Goal: Task Accomplishment & Management: Complete application form

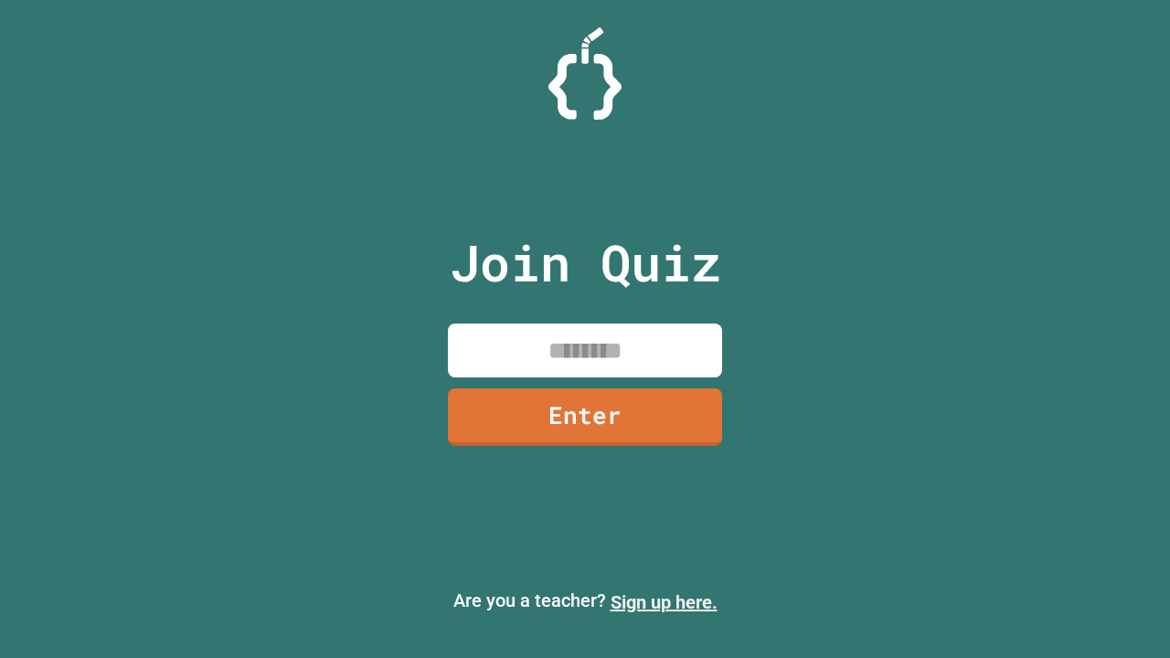
click at [663, 602] on link "Sign up here." at bounding box center [663, 602] width 107 height 22
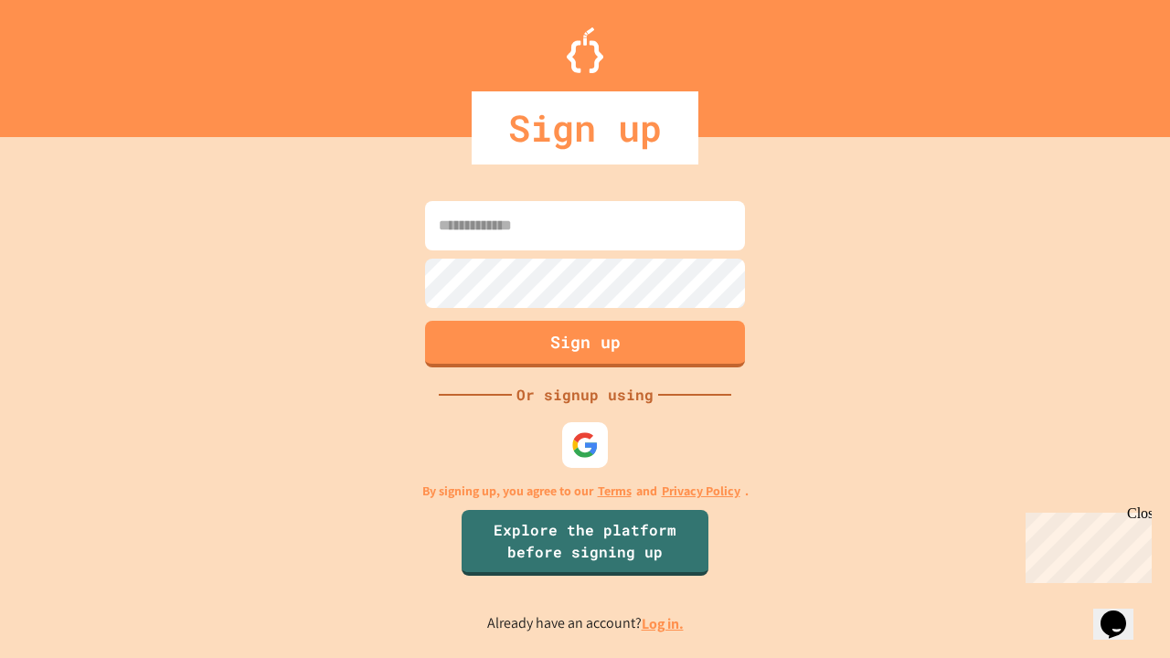
click at [663, 623] on link "Log in." at bounding box center [662, 623] width 42 height 19
